Goal: Navigation & Orientation: Find specific page/section

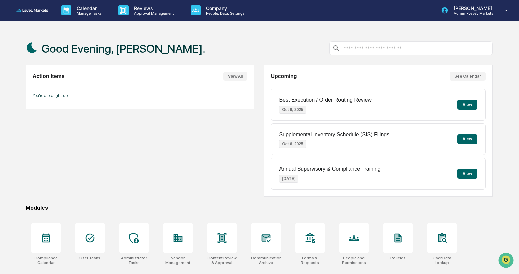
scroll to position [50, 0]
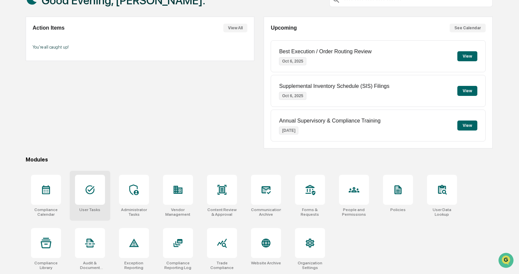
click at [92, 192] on icon at bounding box center [89, 190] width 9 height 9
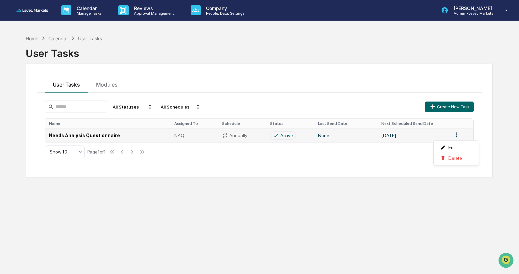
click at [456, 136] on html "Calendar Manage Tasks Reviews Approval Management Company People, Data, Setting…" at bounding box center [259, 137] width 519 height 274
click at [348, 181] on html "Calendar Manage Tasks Reviews Approval Management Company People, Data, Setting…" at bounding box center [259, 137] width 519 height 274
click at [35, 39] on div "Home" at bounding box center [32, 39] width 13 height 6
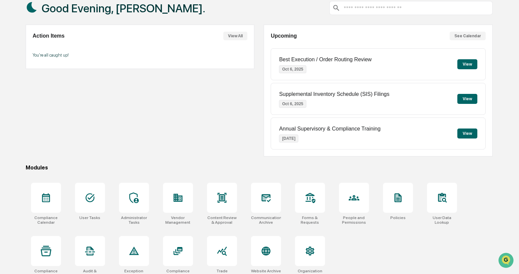
scroll to position [50, 0]
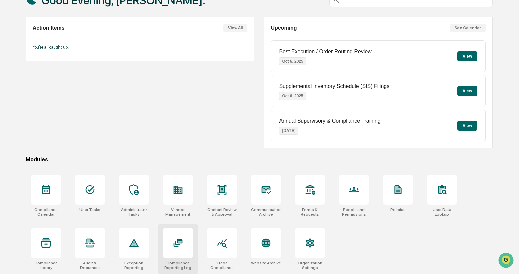
click at [181, 249] on div at bounding box center [178, 243] width 30 height 30
